Goal: Complete application form

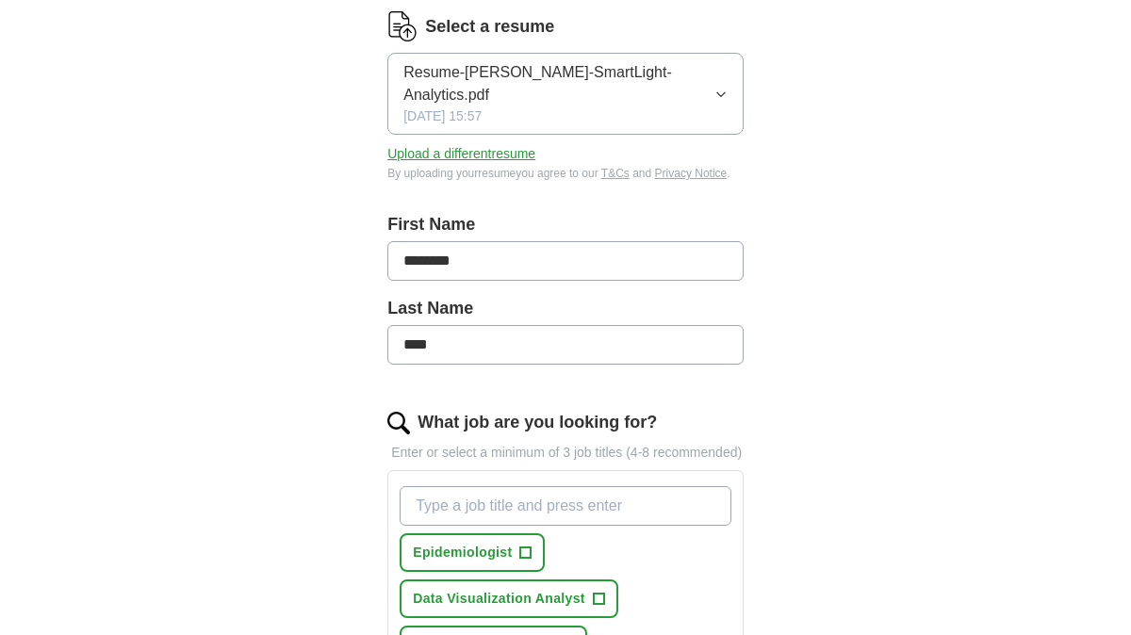
scroll to position [270, 0]
click at [435, 155] on button "Upload a different resume" at bounding box center [461, 153] width 148 height 20
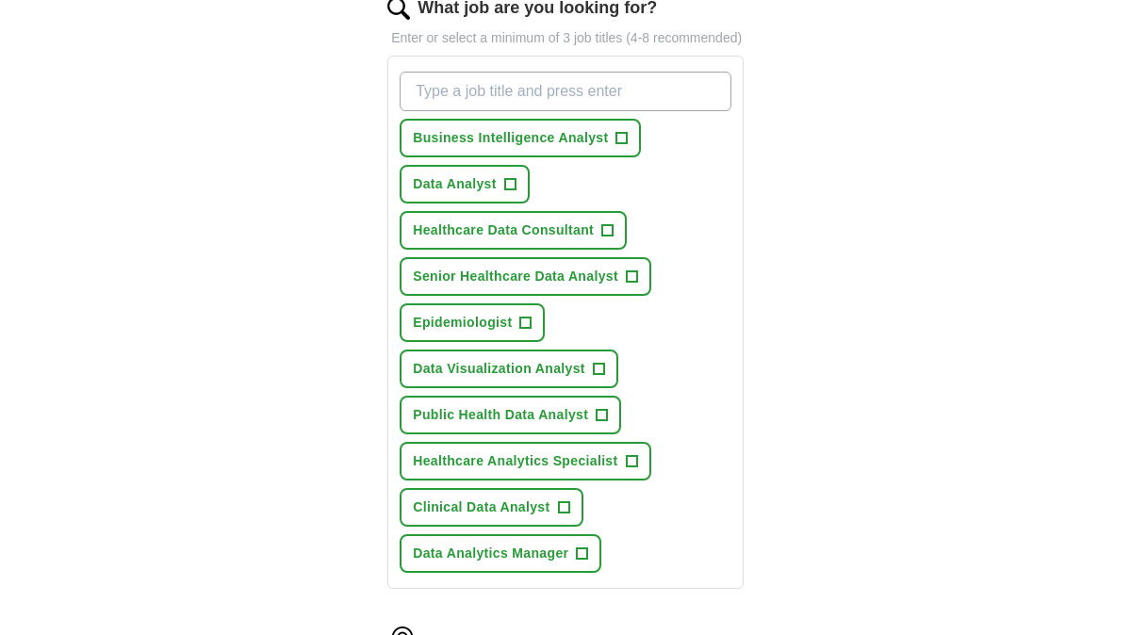
scroll to position [666, 0]
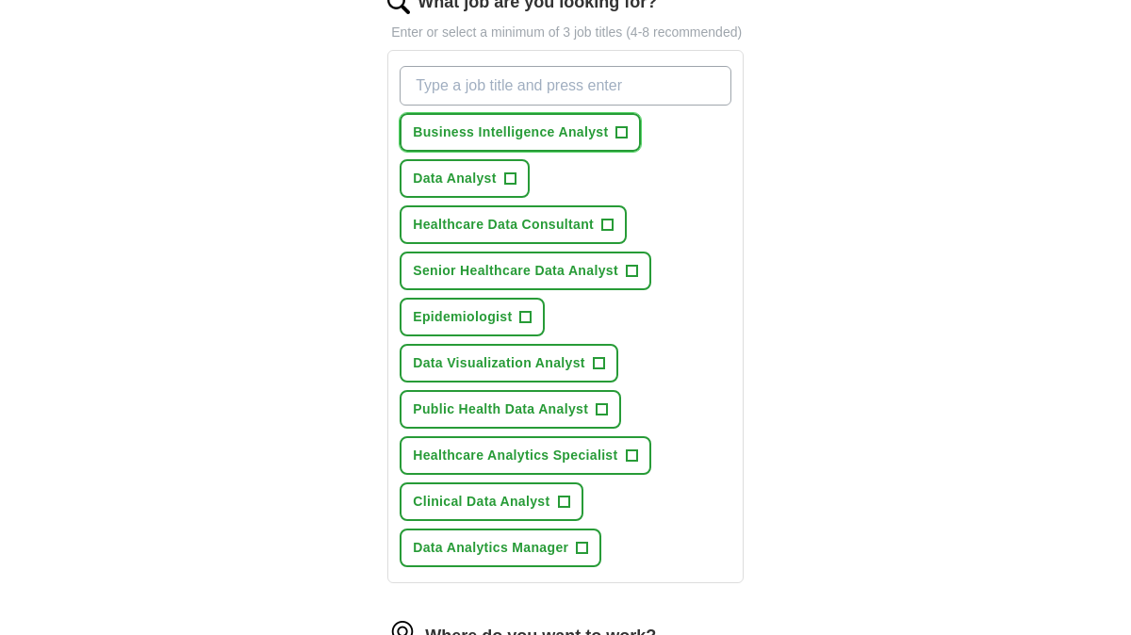
click at [621, 140] on span "+" at bounding box center [621, 132] width 11 height 15
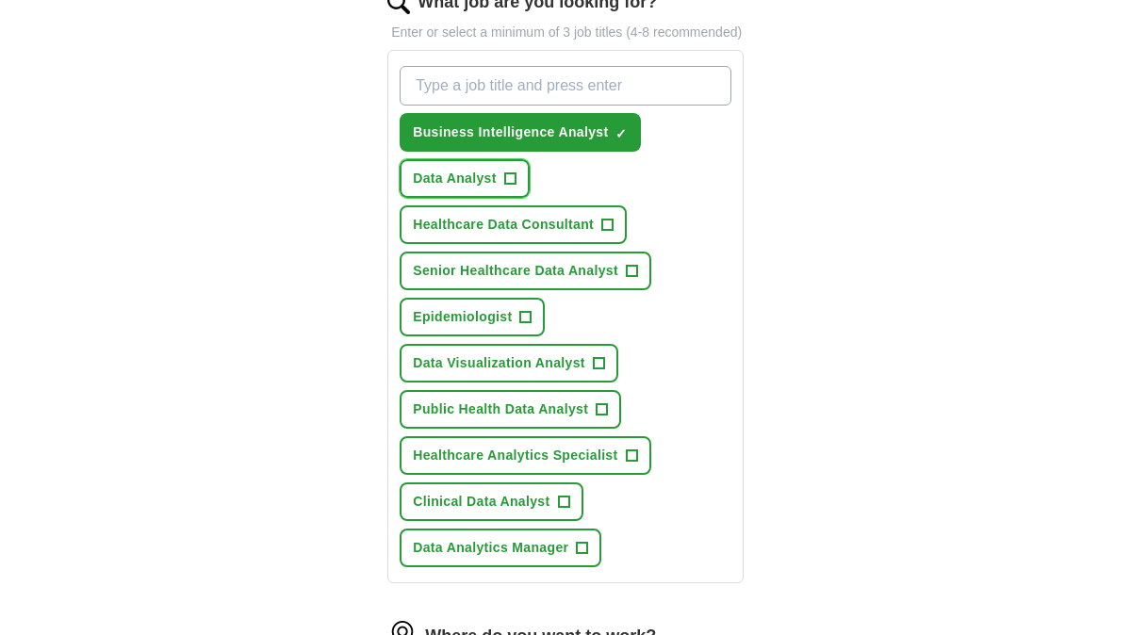
click at [507, 187] on span "+" at bounding box center [509, 179] width 11 height 15
click at [620, 240] on button "Healthcare Data Consultant +" at bounding box center [513, 224] width 227 height 39
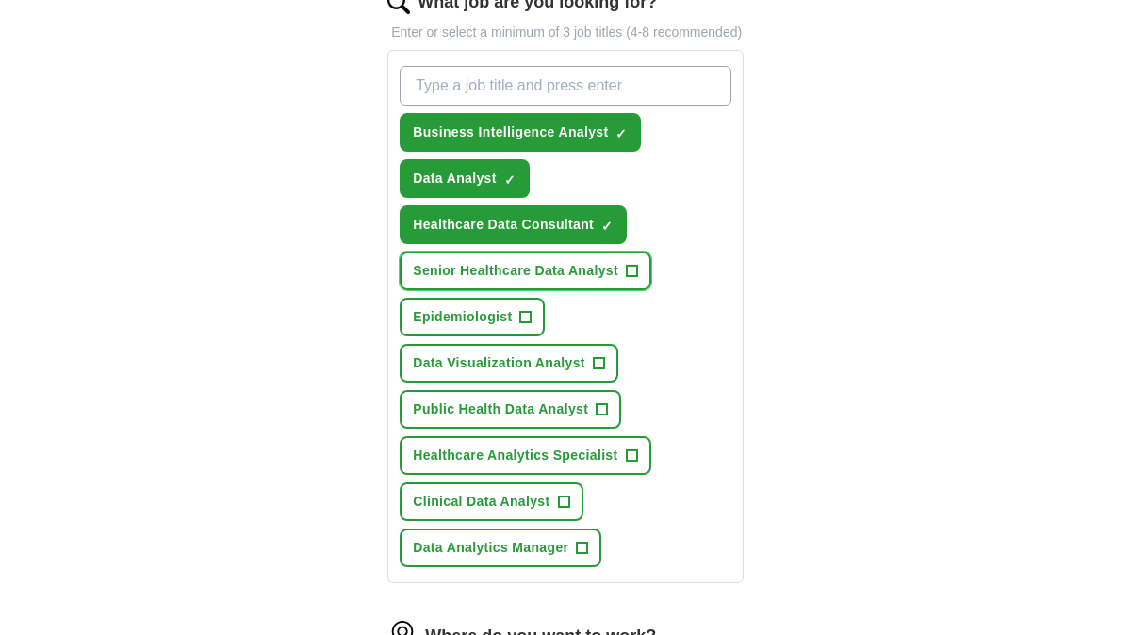
click at [632, 279] on span "+" at bounding box center [631, 271] width 11 height 15
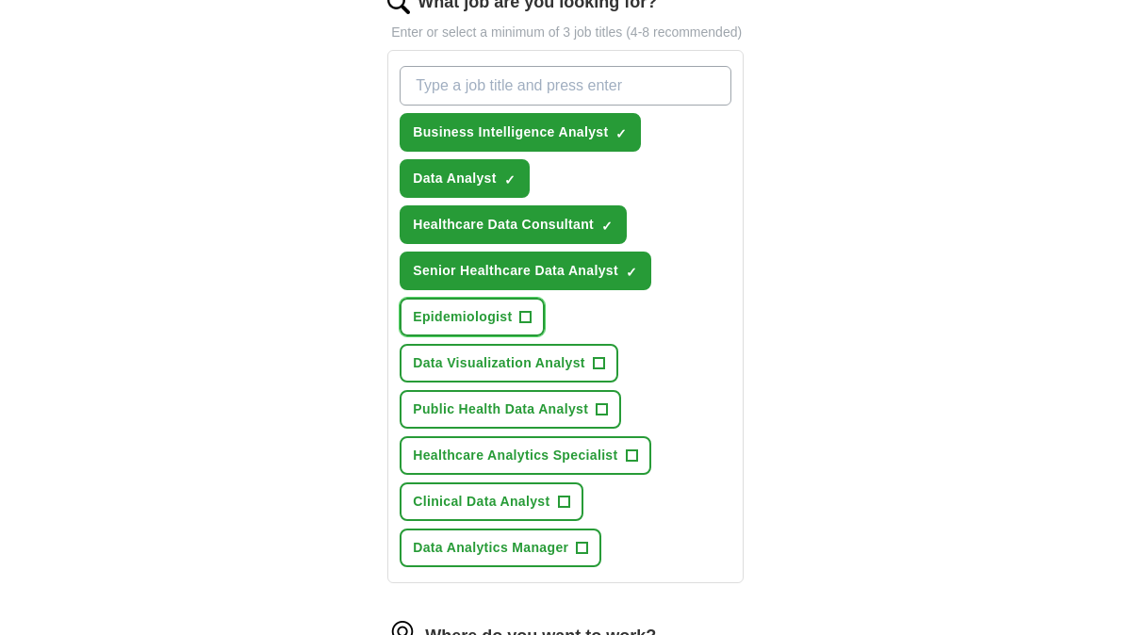
click at [530, 325] on span "+" at bounding box center [525, 317] width 11 height 15
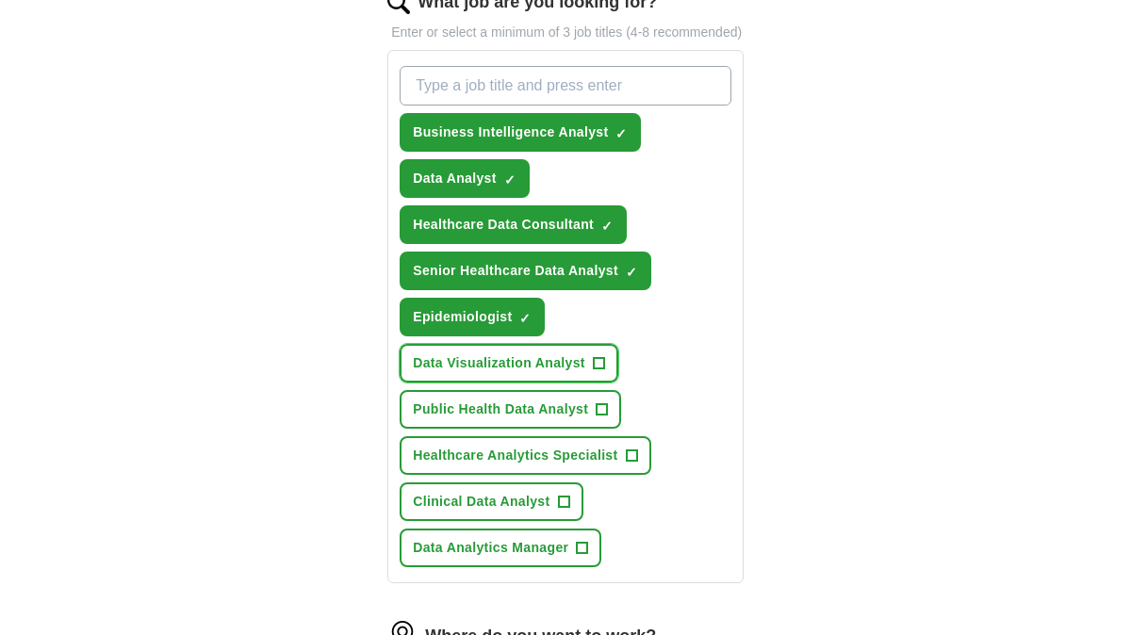
click at [610, 376] on button "Data Visualization Analyst +" at bounding box center [509, 363] width 219 height 39
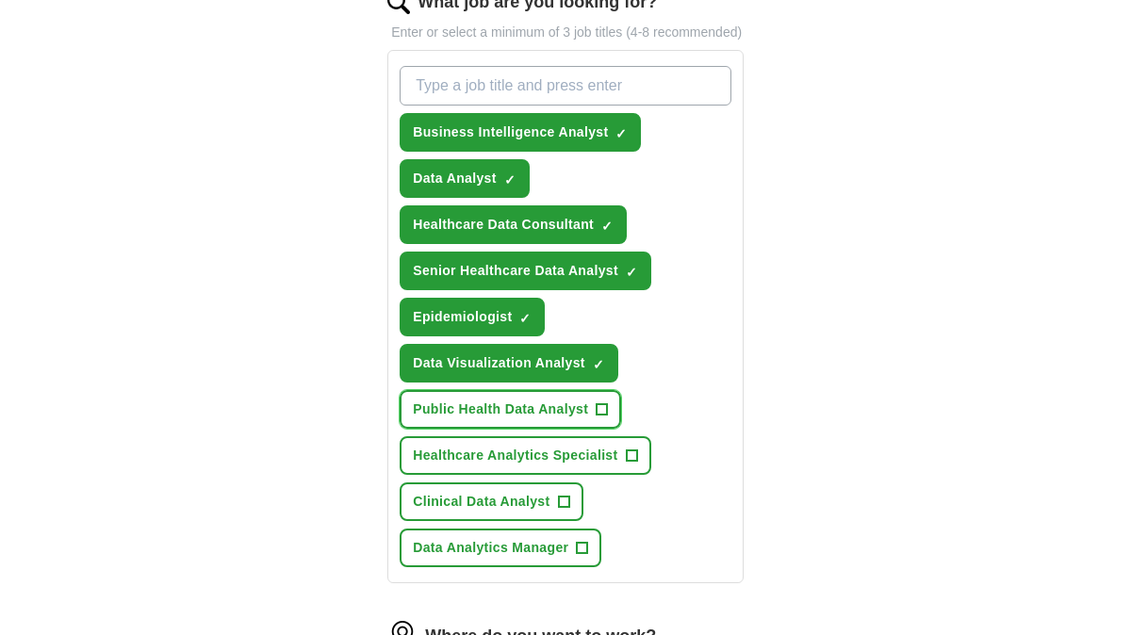
click at [613, 422] on button "Public Health Data Analyst +" at bounding box center [511, 409] width 222 height 39
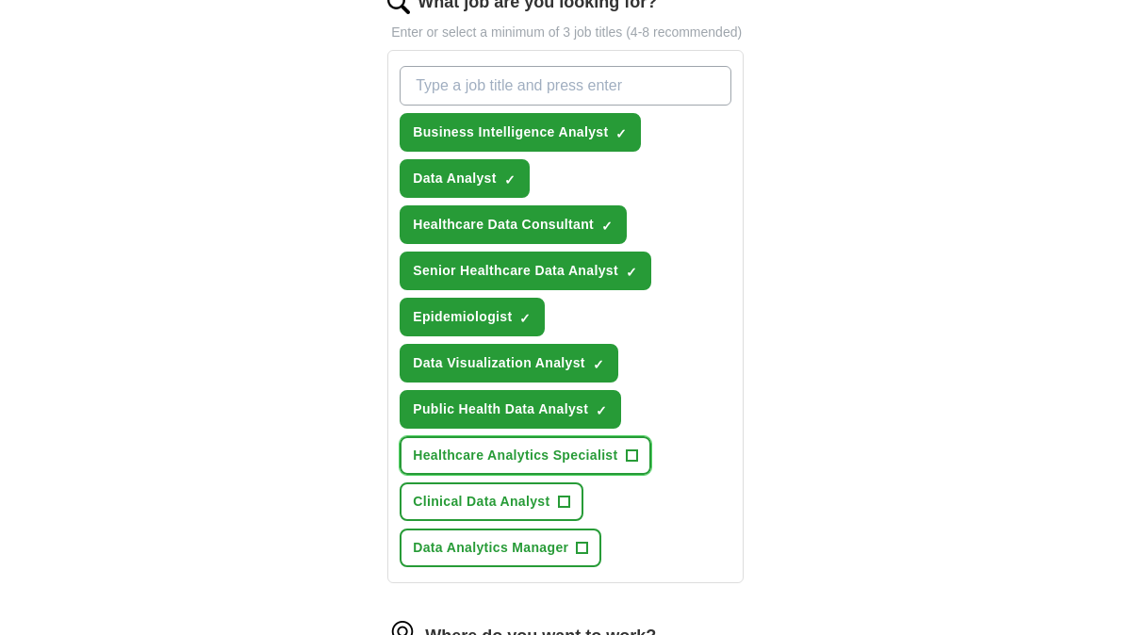
click at [630, 464] on span "+" at bounding box center [631, 456] width 11 height 15
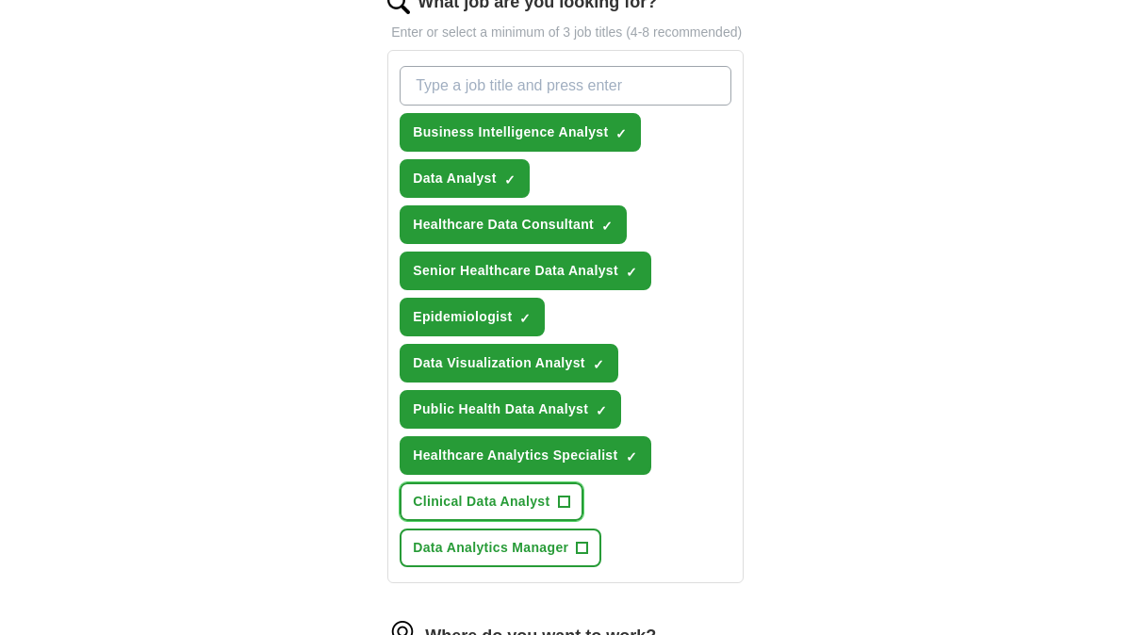
click at [558, 510] on span "+" at bounding box center [563, 502] width 11 height 15
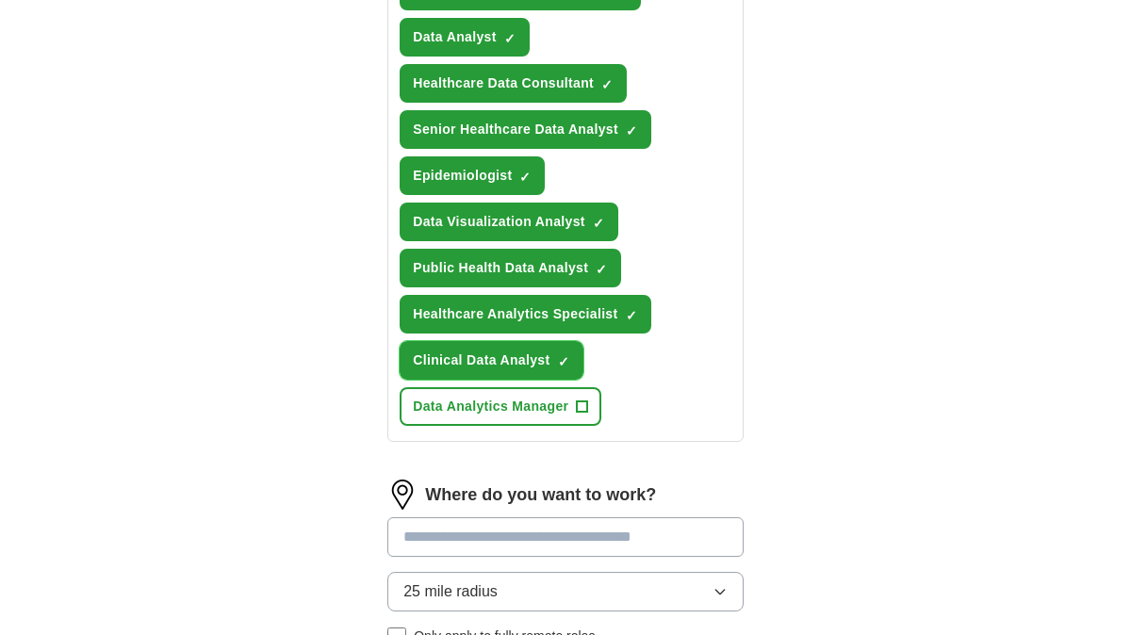
scroll to position [818, 0]
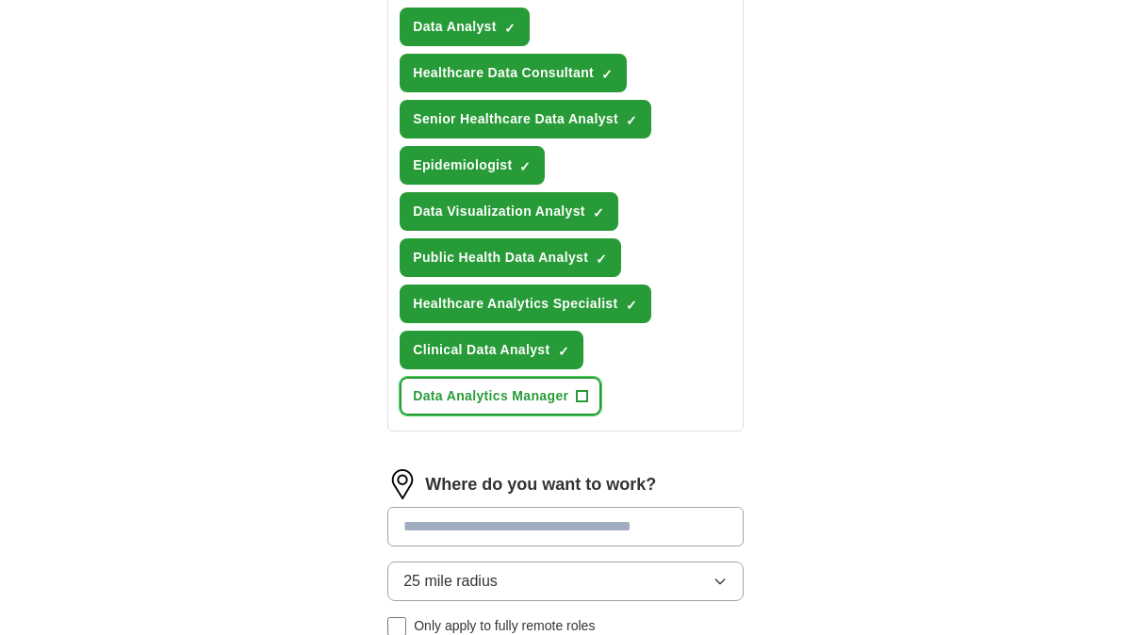
click at [593, 416] on button "Data Analytics Manager +" at bounding box center [501, 396] width 202 height 39
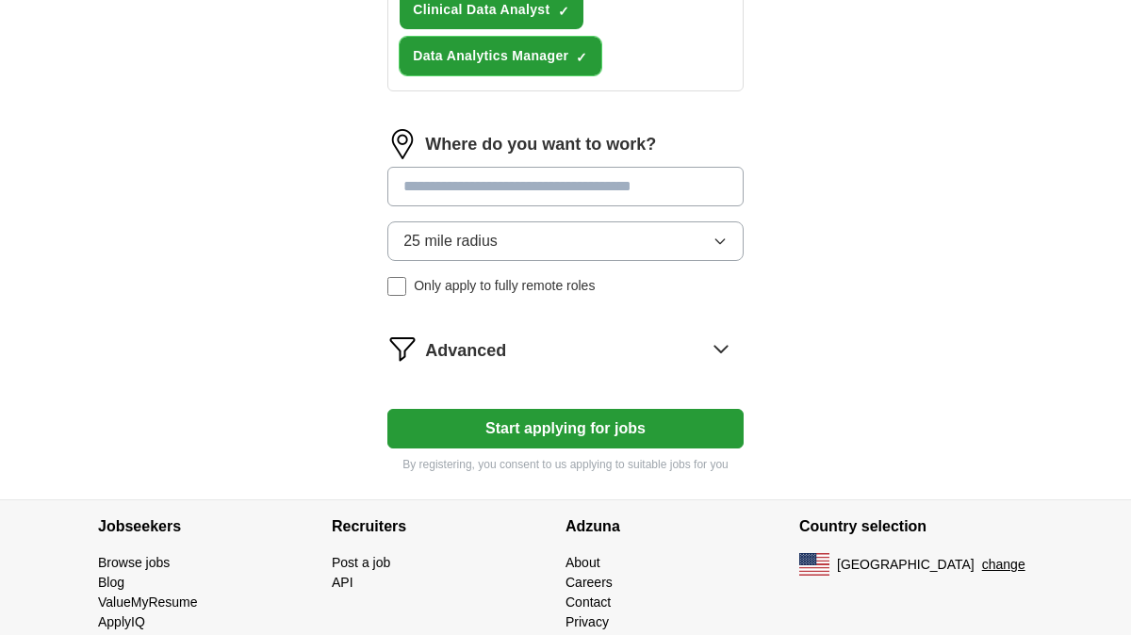
scroll to position [1164, 0]
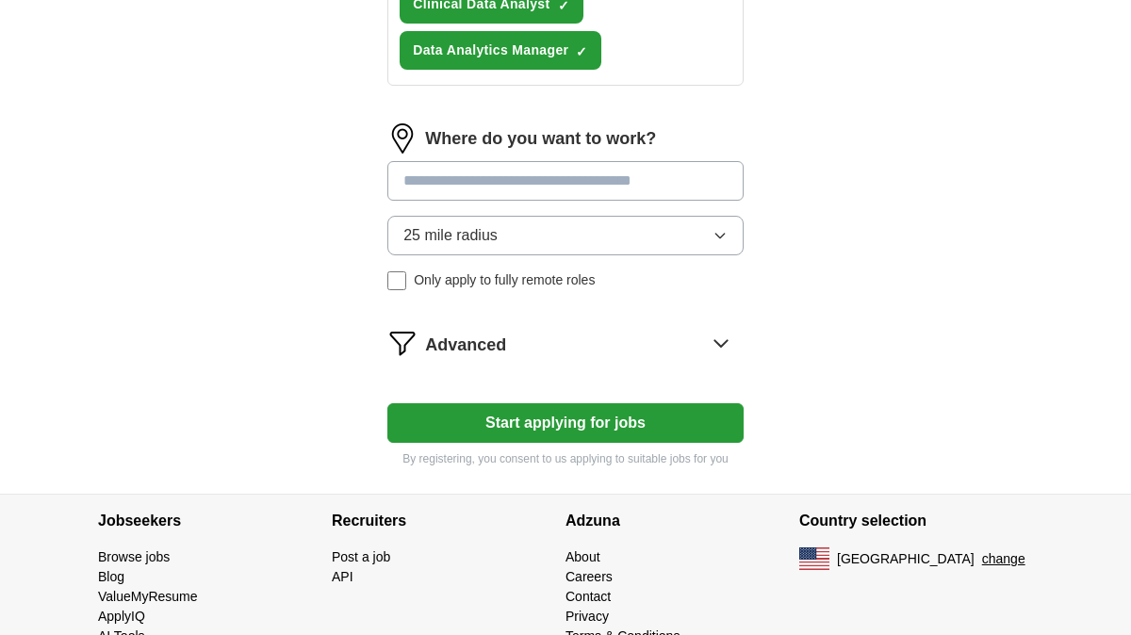
click at [649, 201] on input at bounding box center [565, 181] width 356 height 40
type input "*"
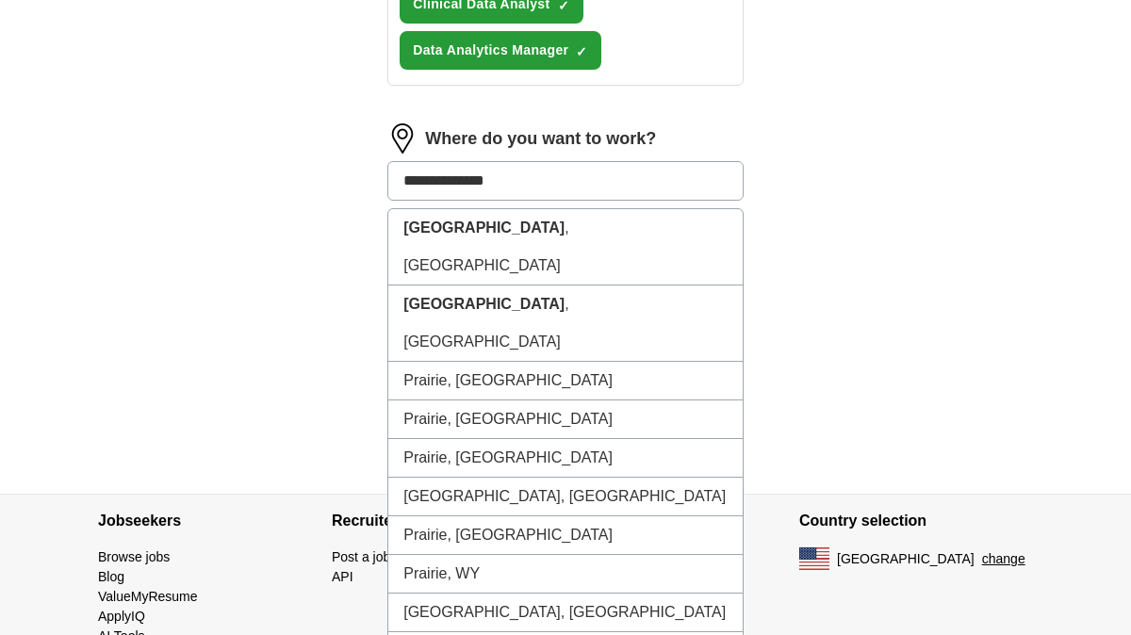
type input "**********"
